Goal: Transaction & Acquisition: Register for event/course

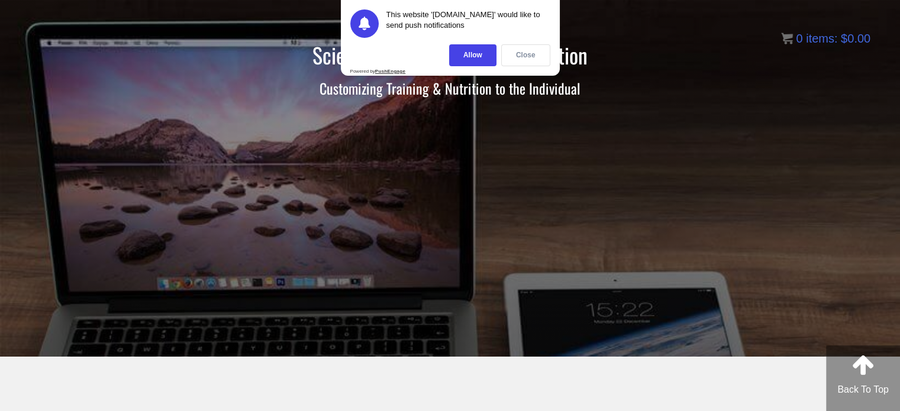
scroll to position [59, 0]
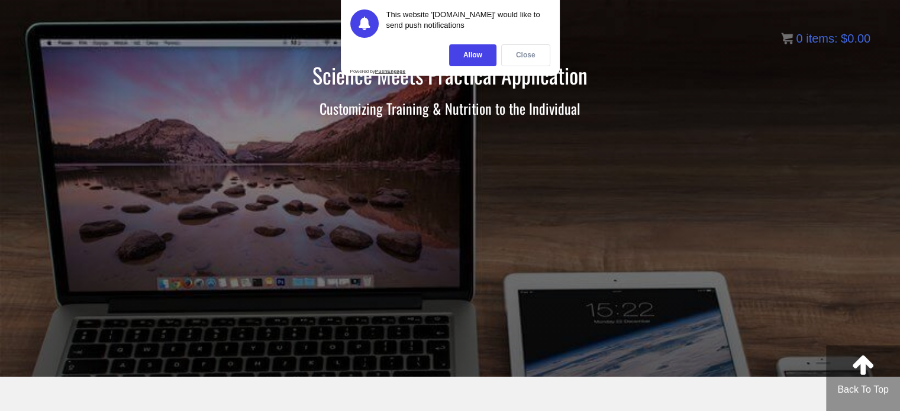
click at [521, 53] on div "Close" at bounding box center [525, 55] width 49 height 22
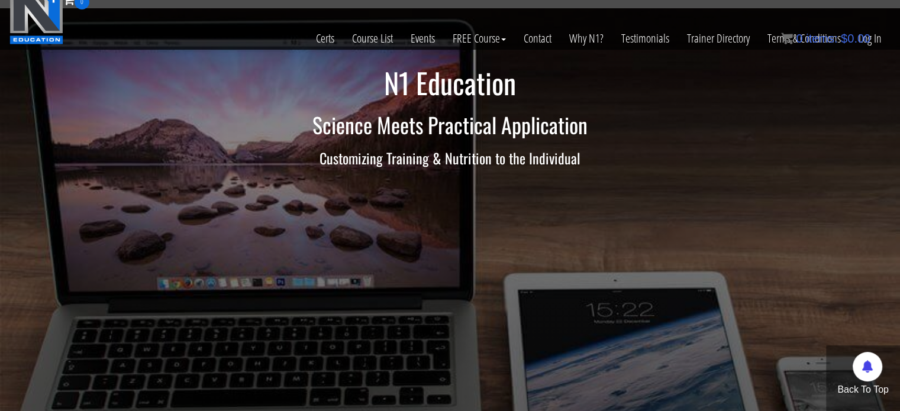
scroll to position [710, 0]
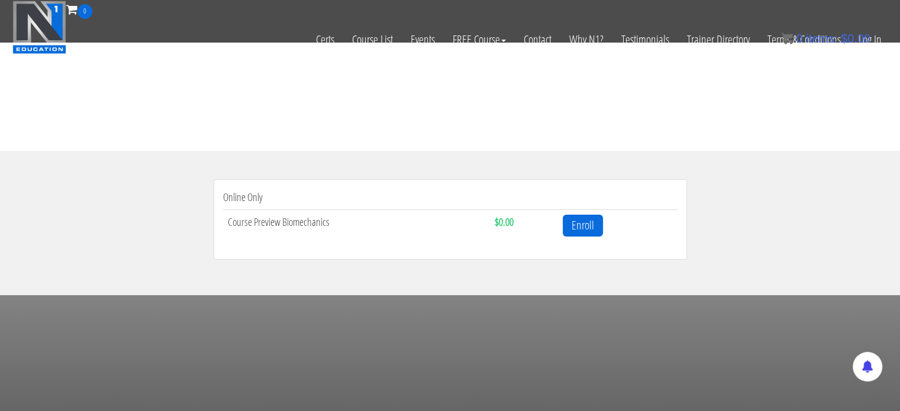
scroll to position [355, 0]
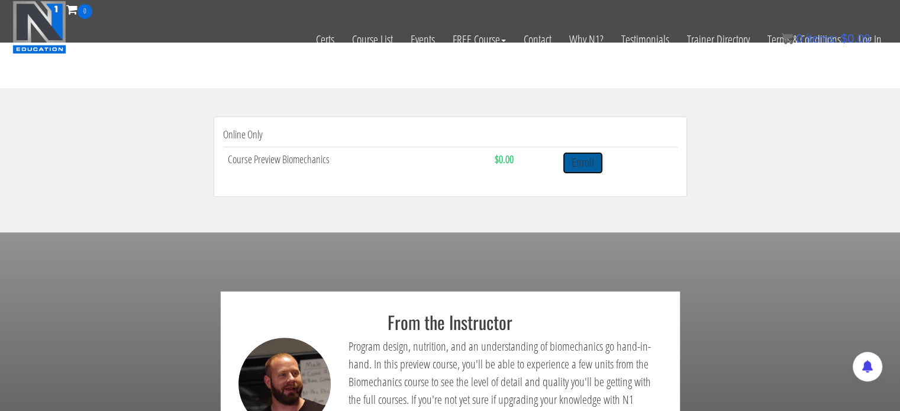
click at [578, 164] on link "Enroll" at bounding box center [583, 163] width 40 height 22
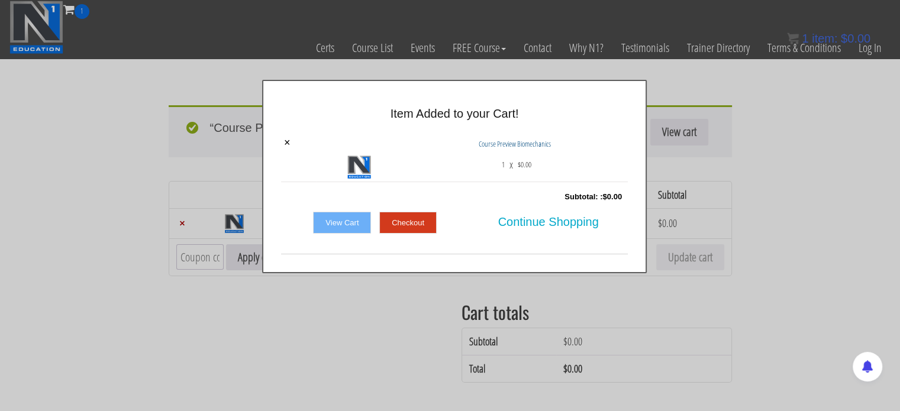
click at [412, 223] on link "Checkout" at bounding box center [407, 223] width 57 height 22
